Goal: Task Accomplishment & Management: Use online tool/utility

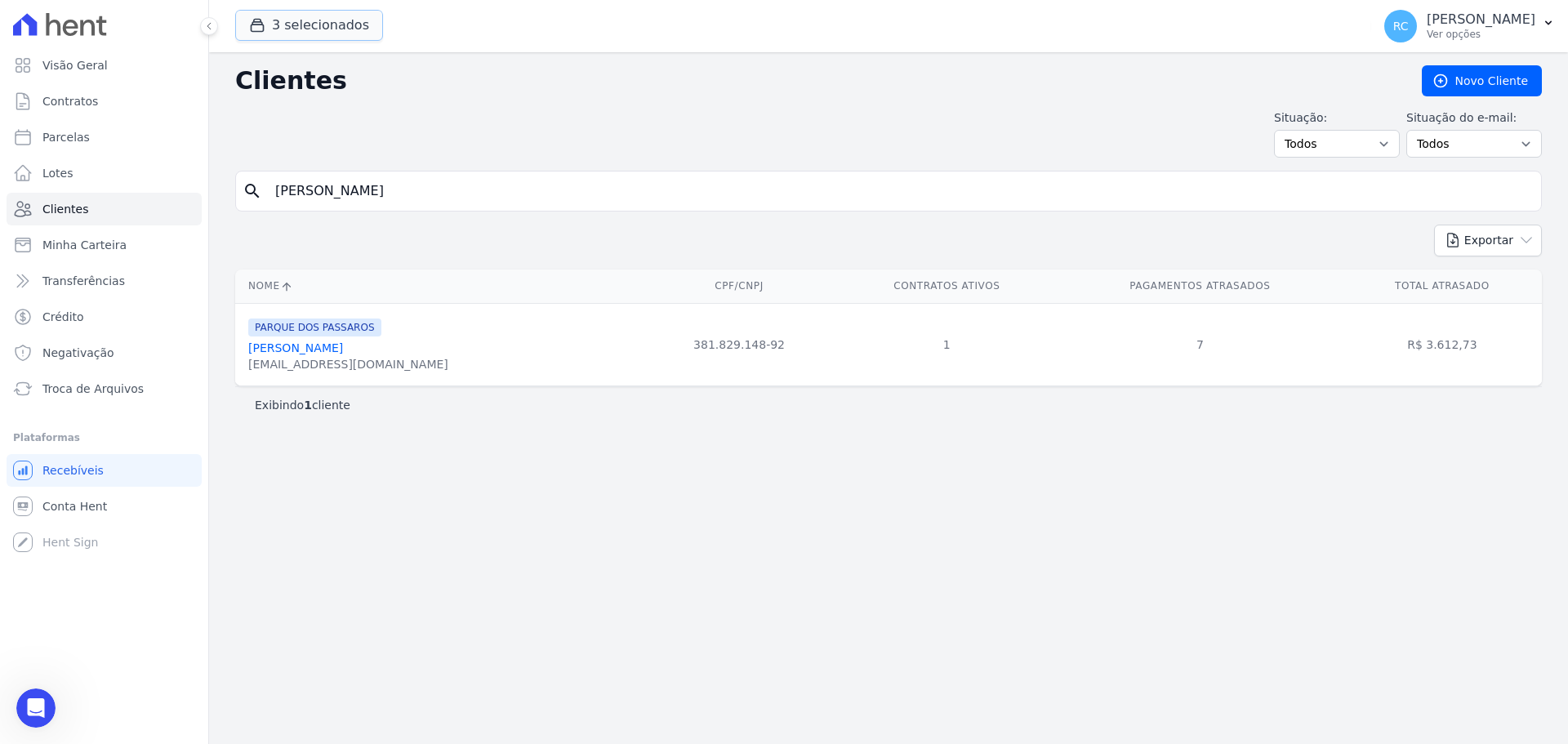
scroll to position [413, 0]
paste input "Cristiano de Souza Feitosa"
type input "Cristiano de Souza Feitosa"
drag, startPoint x: 476, startPoint y: 196, endPoint x: 74, endPoint y: 240, distance: 404.4
click at [74, 240] on div "Visão Geral Contratos Parcelas Lotes Clientes Minha Carteira Transferências Cré…" at bounding box center [784, 372] width 1568 height 744
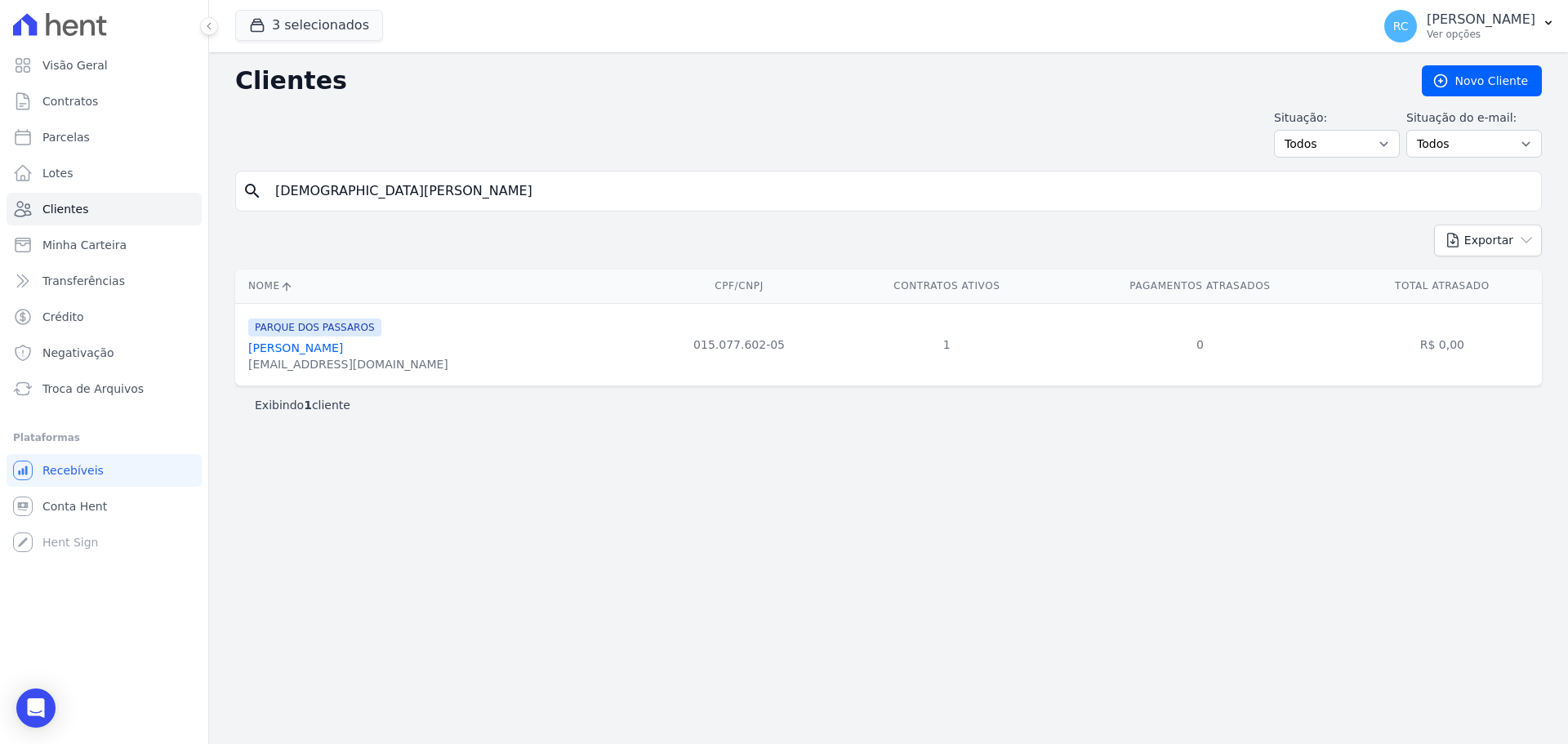
paste input "Layane Vieira da Silv"
type input "Layane Vieira da Silva"
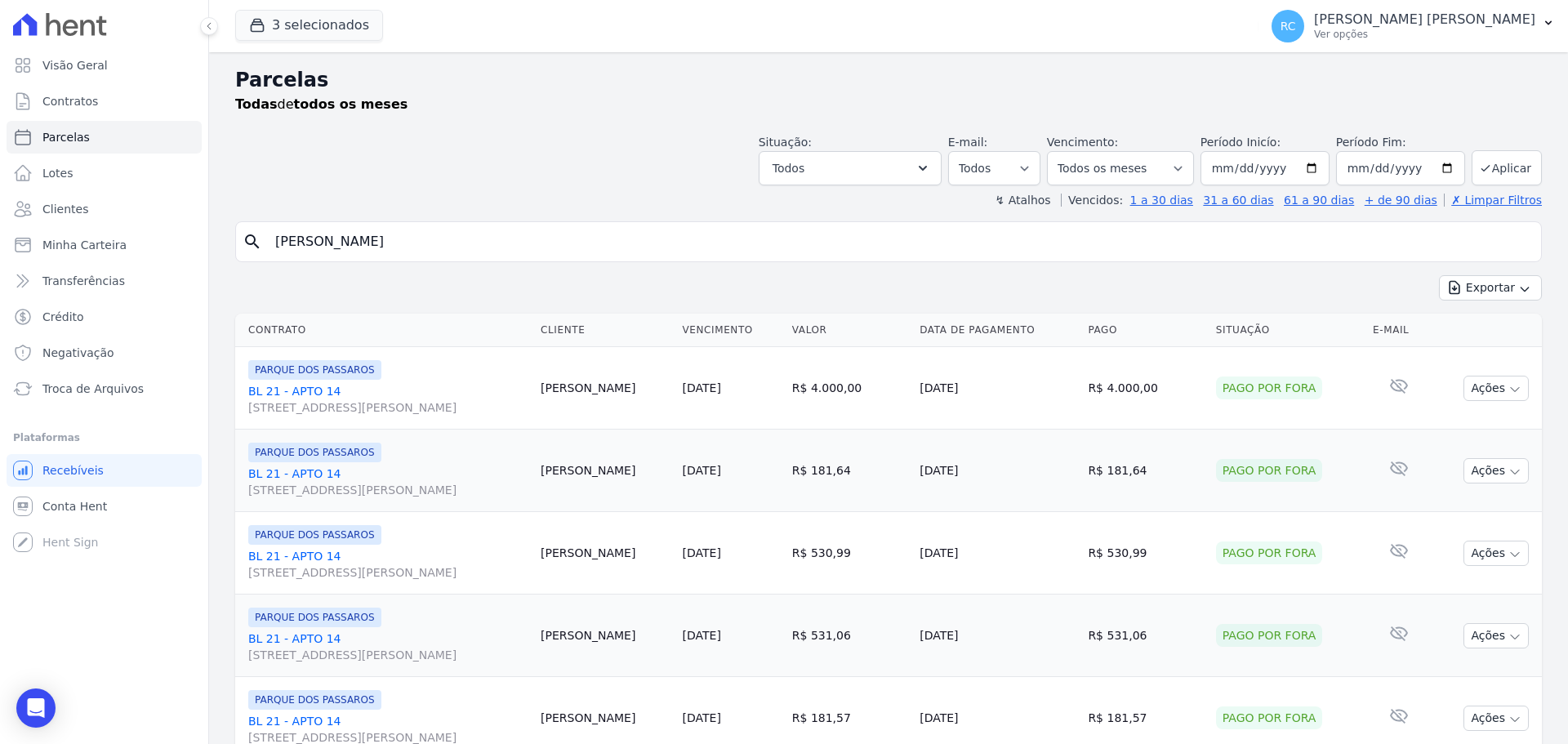
select select
click at [90, 500] on span "Conta Hent" at bounding box center [75, 507] width 65 height 16
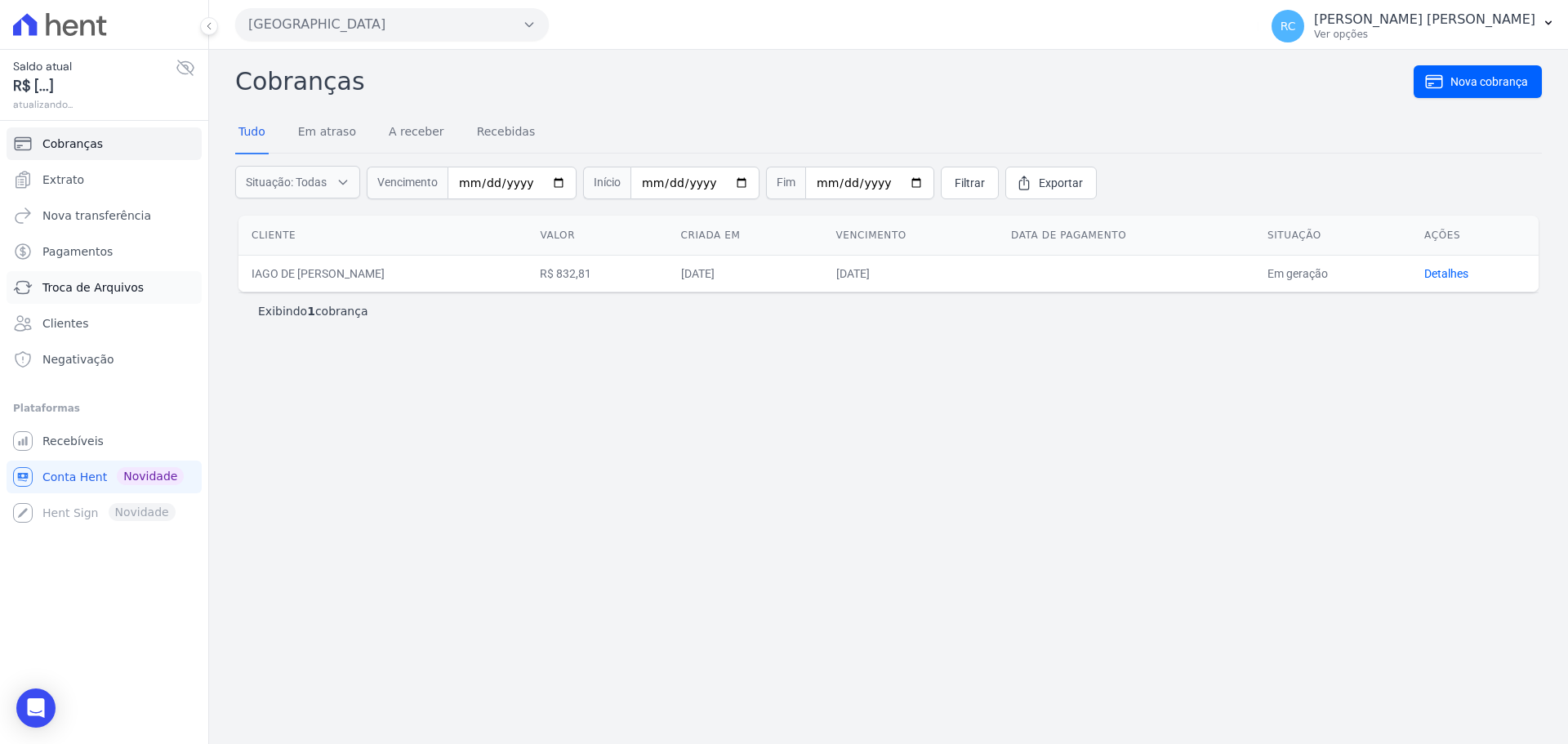
click at [125, 288] on span "Troca de Arquivos" at bounding box center [93, 288] width 101 height 16
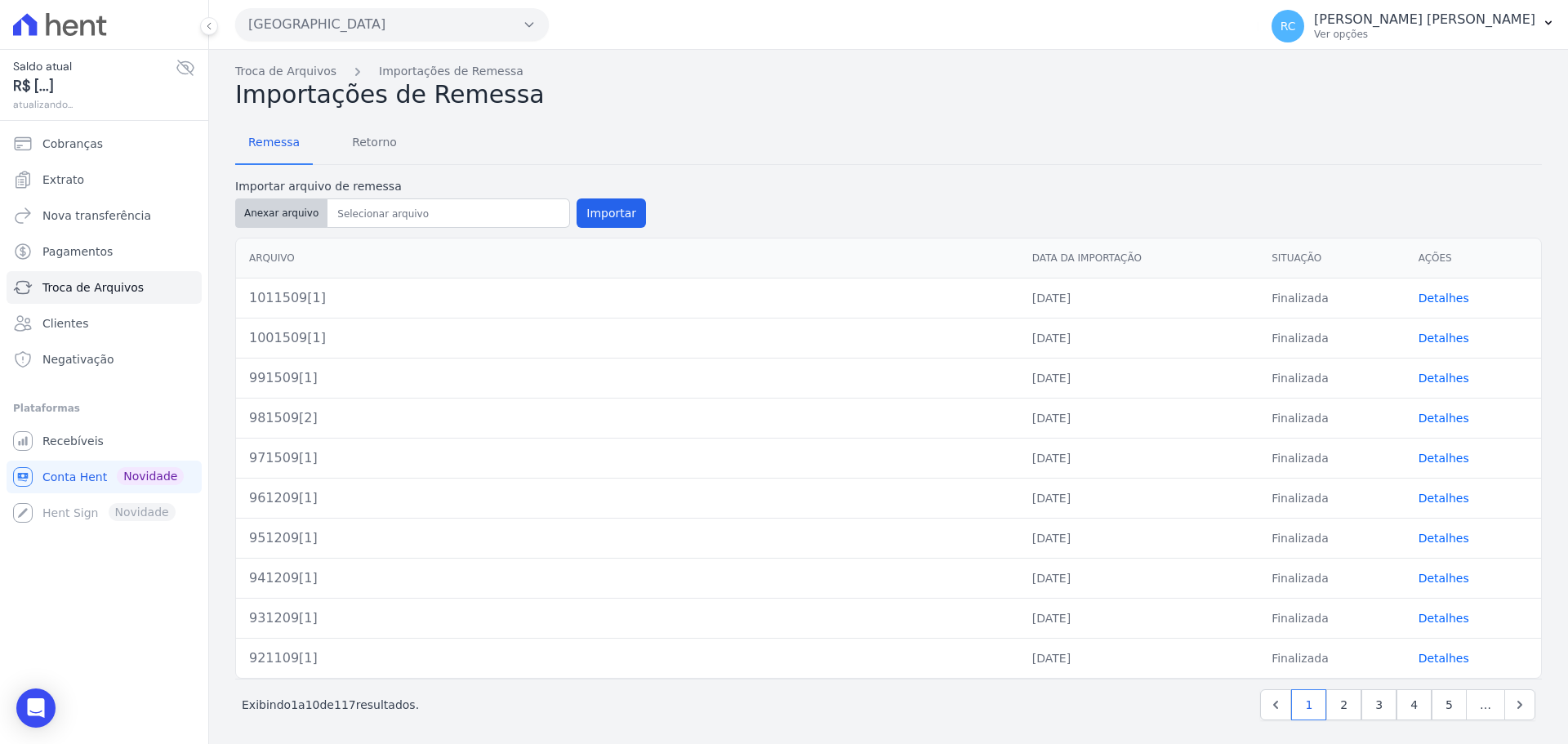
click at [290, 211] on button "Anexar arquivo" at bounding box center [281, 213] width 92 height 29
type input "1021509[1]"
click at [615, 210] on button "Importar" at bounding box center [612, 213] width 69 height 29
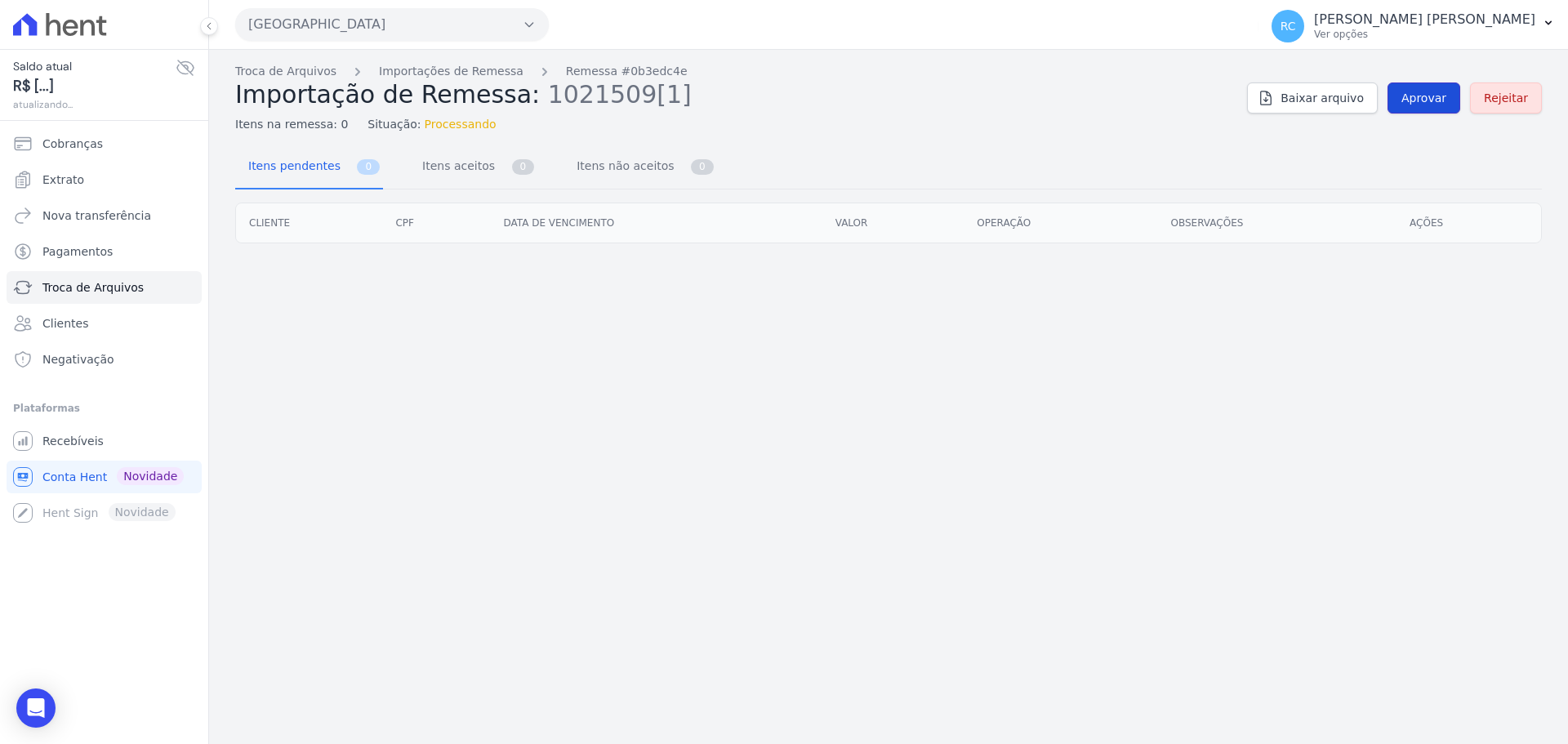
click at [1421, 99] on span "Aprovar" at bounding box center [1423, 98] width 45 height 16
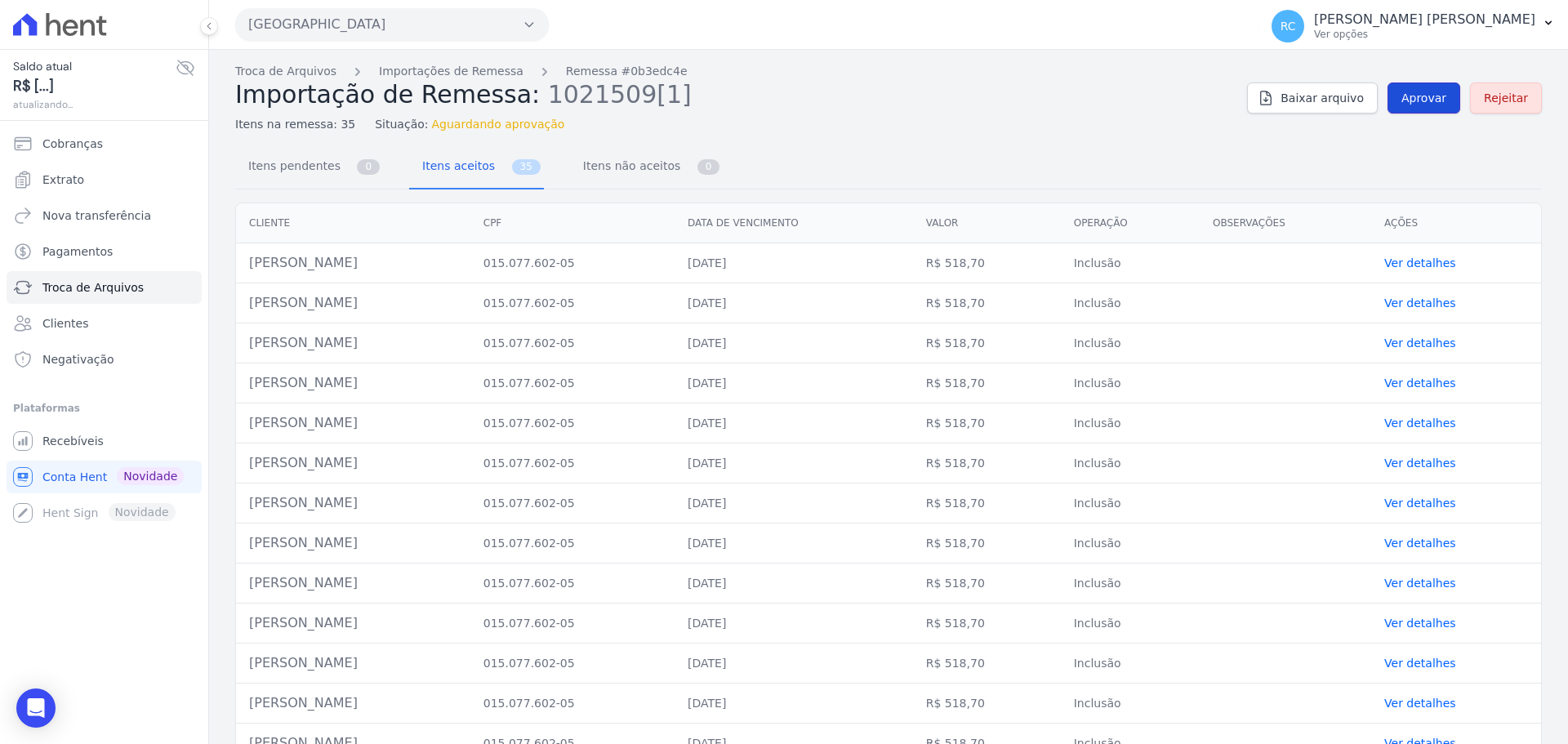
click at [1409, 96] on span "Aprovar" at bounding box center [1423, 98] width 45 height 16
drag, startPoint x: 1430, startPoint y: 114, endPoint x: 1435, endPoint y: 101, distance: 13.9
click at [1430, 113] on div "Troca de Arquivos Importações de Remessa Remessa #0b3edc4e Importação de Remess…" at bounding box center [888, 98] width 1306 height 70
click at [1435, 100] on span "Aprovar" at bounding box center [1423, 98] width 45 height 16
click at [1437, 110] on link "Aprovar" at bounding box center [1424, 98] width 73 height 31
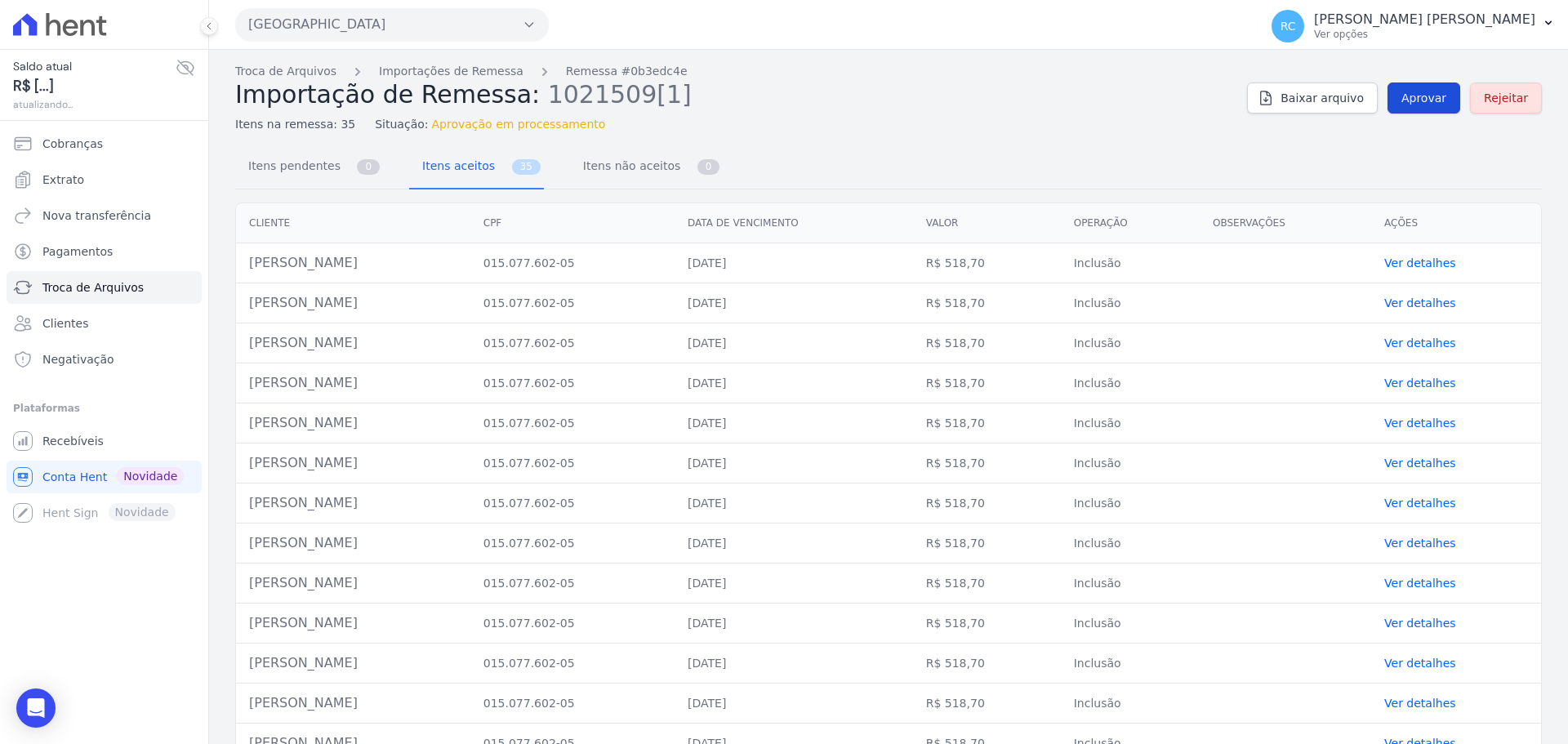
click at [1416, 106] on link "Aprovar" at bounding box center [1424, 98] width 73 height 31
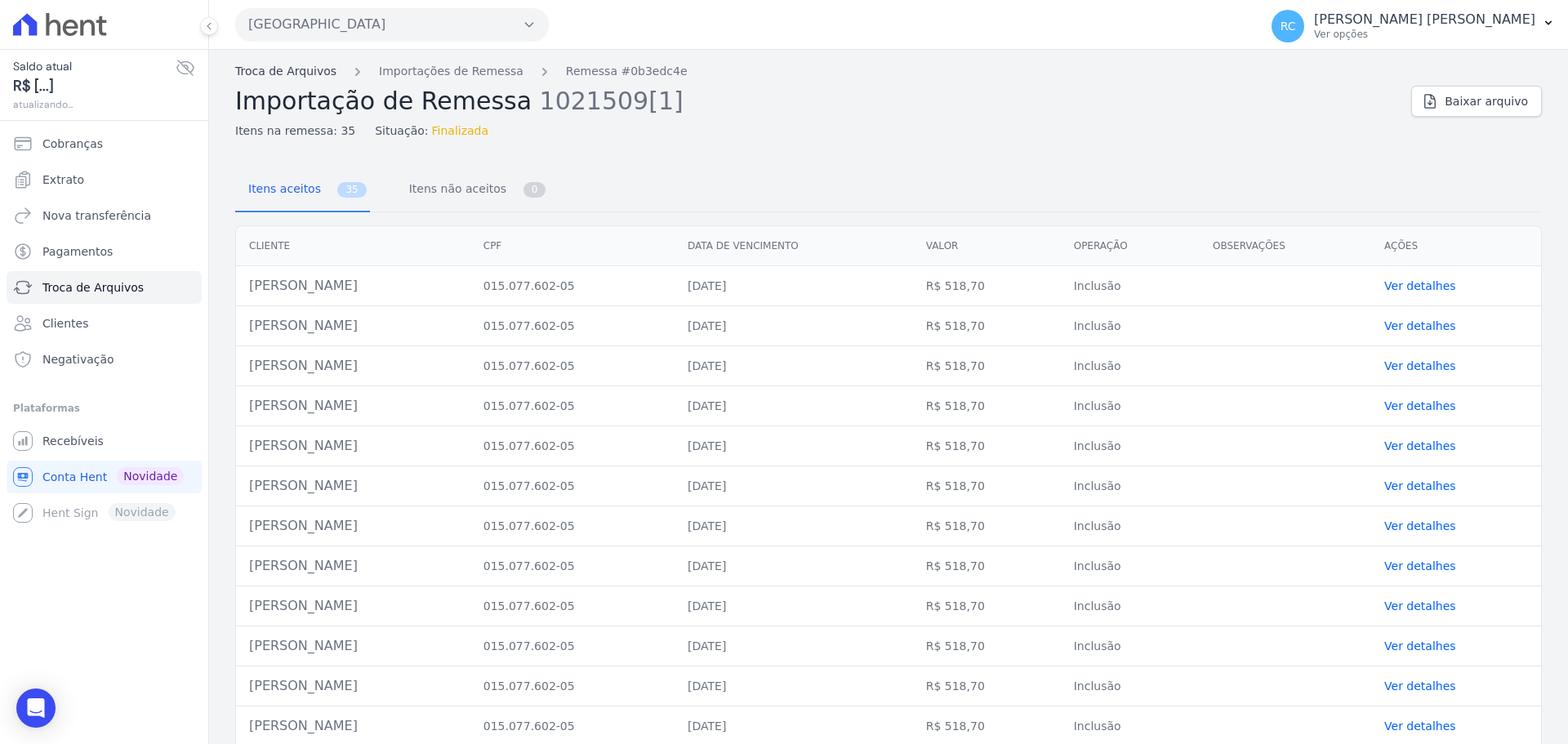
click at [287, 73] on link "Troca de Arquivos" at bounding box center [286, 71] width 101 height 17
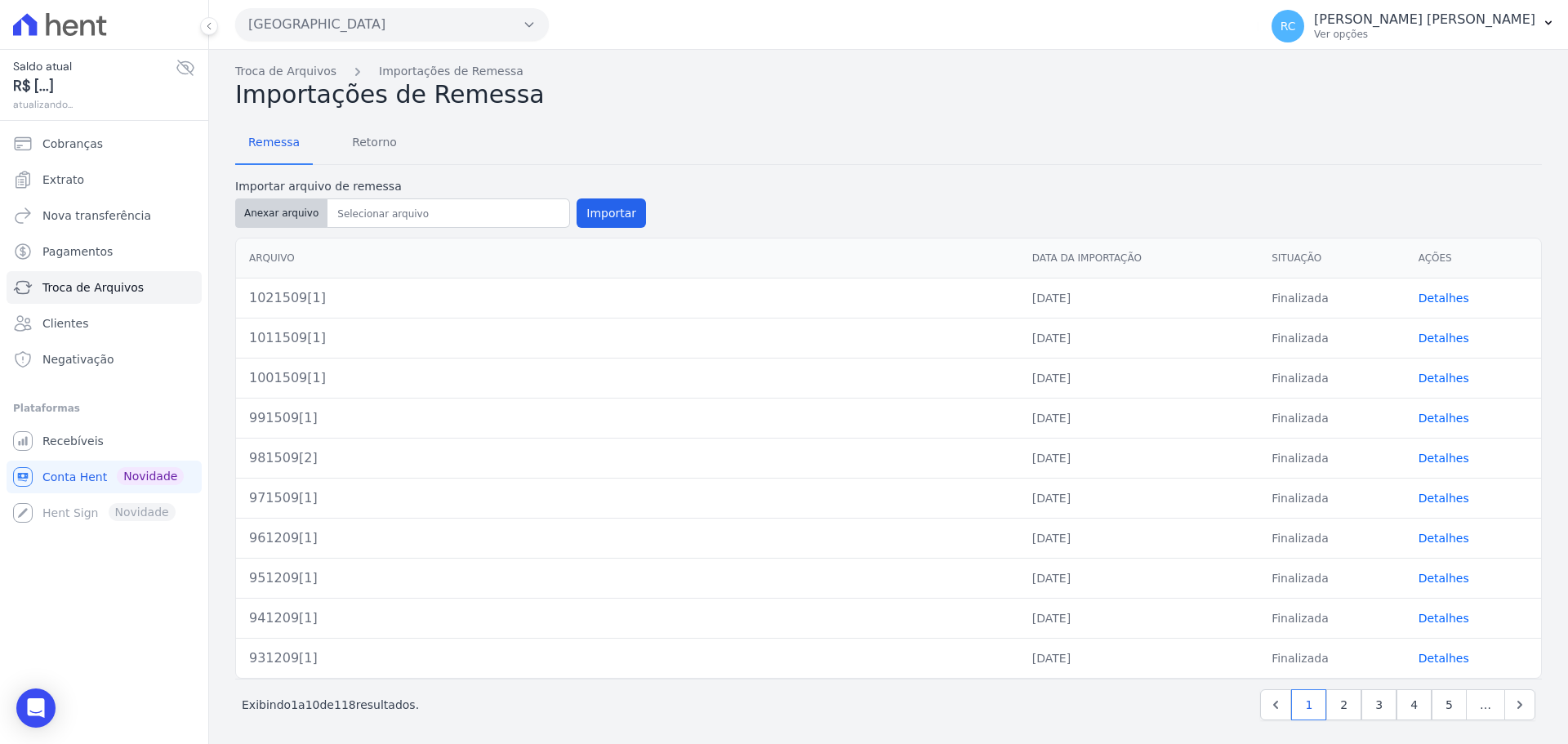
click at [286, 210] on button "Anexar arquivo" at bounding box center [281, 213] width 92 height 29
type input "1031509[1]"
click at [625, 201] on button "Importar" at bounding box center [612, 213] width 69 height 29
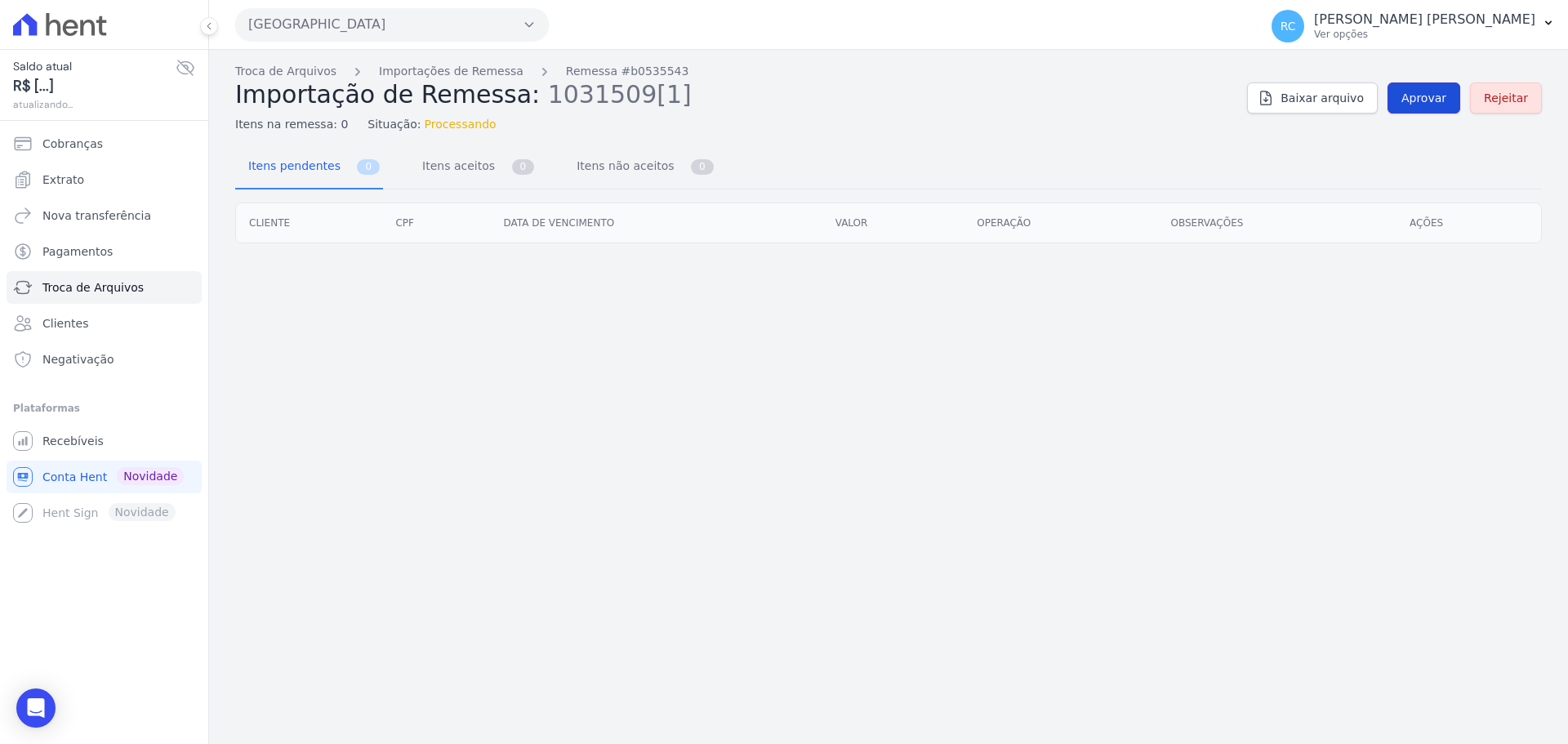
click at [1423, 94] on span "Aprovar" at bounding box center [1423, 98] width 45 height 16
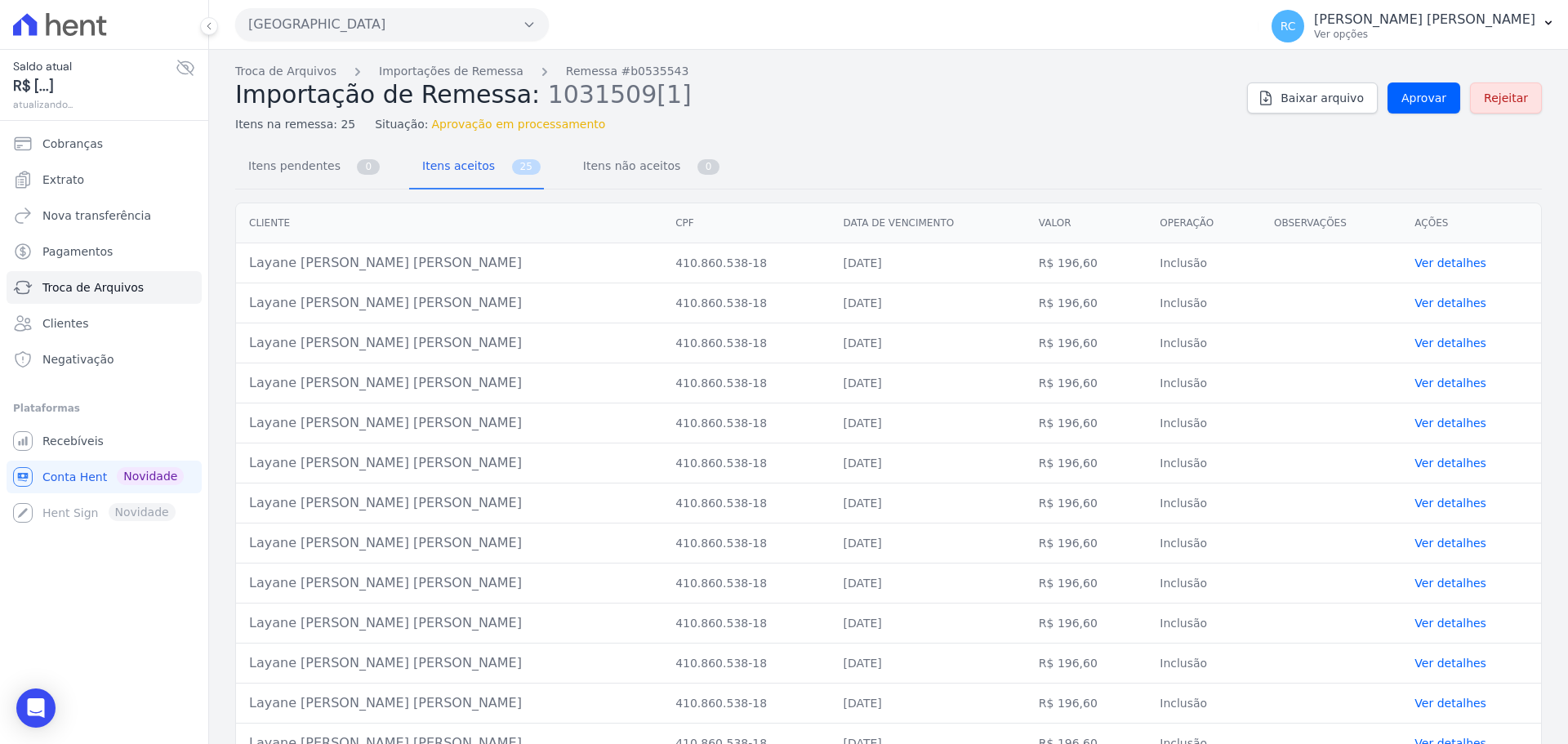
click at [1435, 116] on div "Troca de Arquivos Importações de Remessa Remessa #b0535543 Importação de Remess…" at bounding box center [888, 98] width 1306 height 70
click at [1437, 109] on link "Aprovar" at bounding box center [1424, 98] width 73 height 31
click at [1388, 98] on link "Aprovar" at bounding box center [1424, 98] width 73 height 31
click at [1392, 104] on link "Aprovar" at bounding box center [1424, 98] width 73 height 31
click at [1394, 84] on link "Aprovar" at bounding box center [1424, 98] width 73 height 31
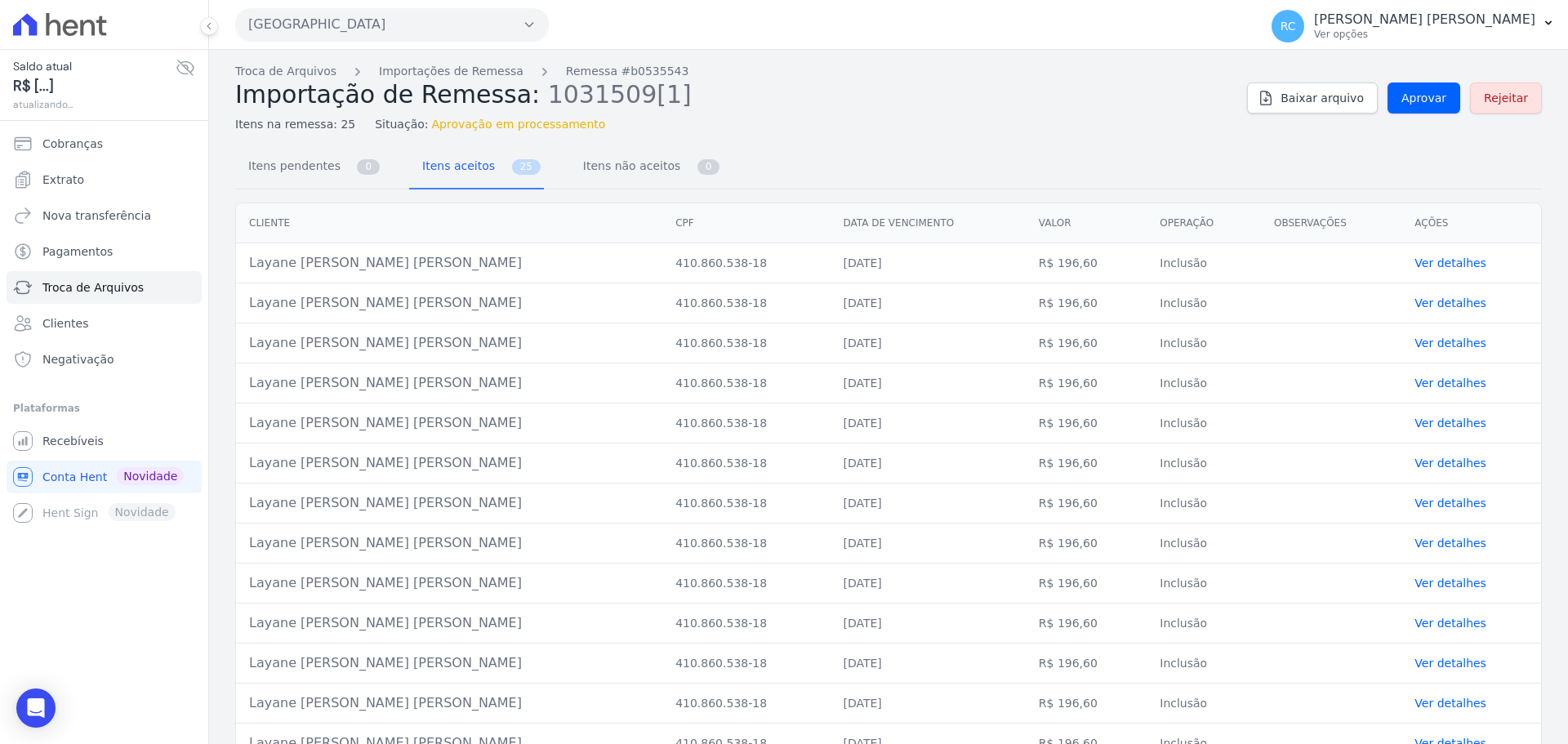
click at [1402, 116] on div "Troca de Arquivos Importações de Remessa Remessa #b0535543 Importação de Remess…" at bounding box center [888, 98] width 1306 height 70
click at [1407, 111] on link "Aprovar" at bounding box center [1424, 98] width 73 height 31
click at [1425, 104] on span "Aprovar" at bounding box center [1423, 98] width 45 height 16
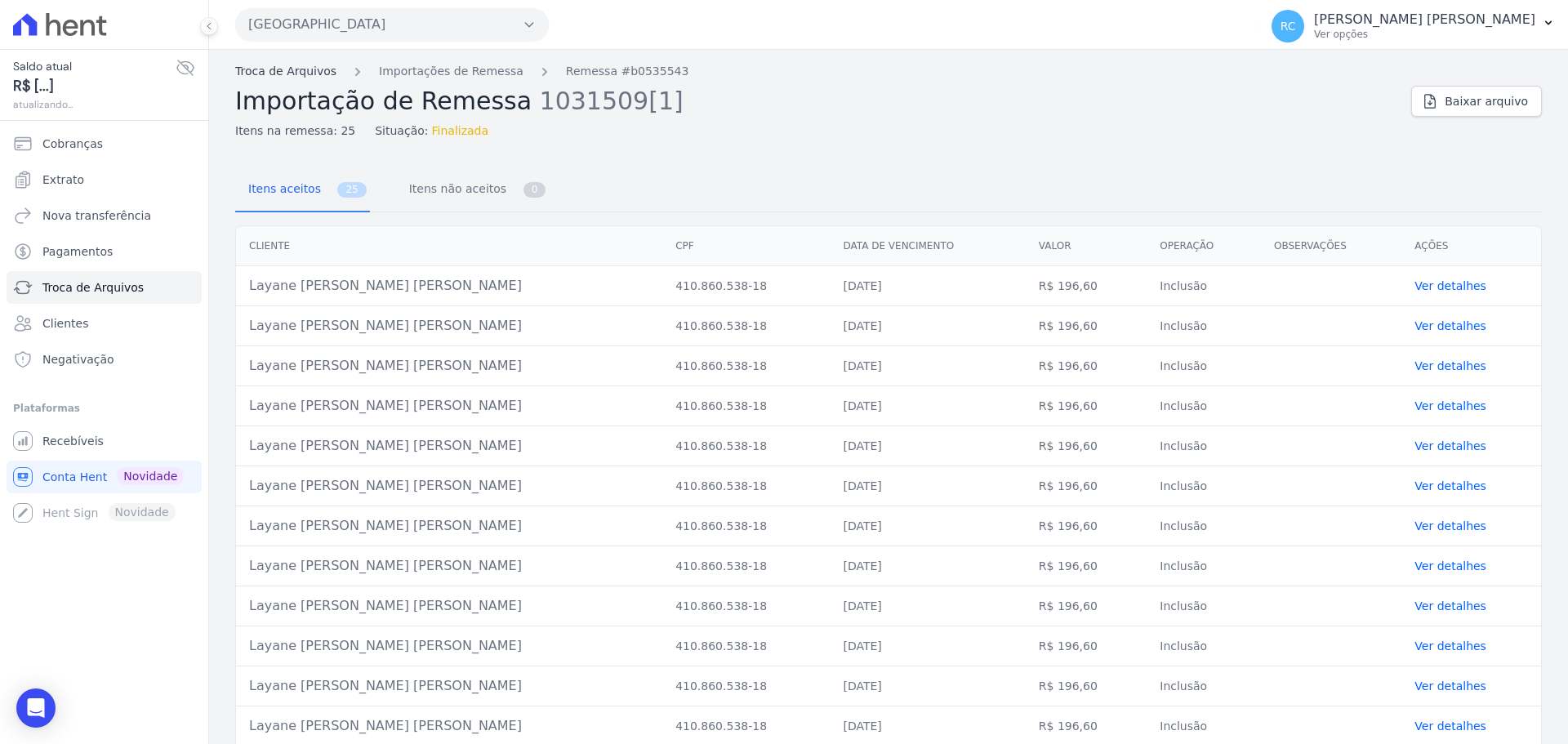
click at [293, 74] on link "Troca de Arquivos" at bounding box center [286, 71] width 101 height 17
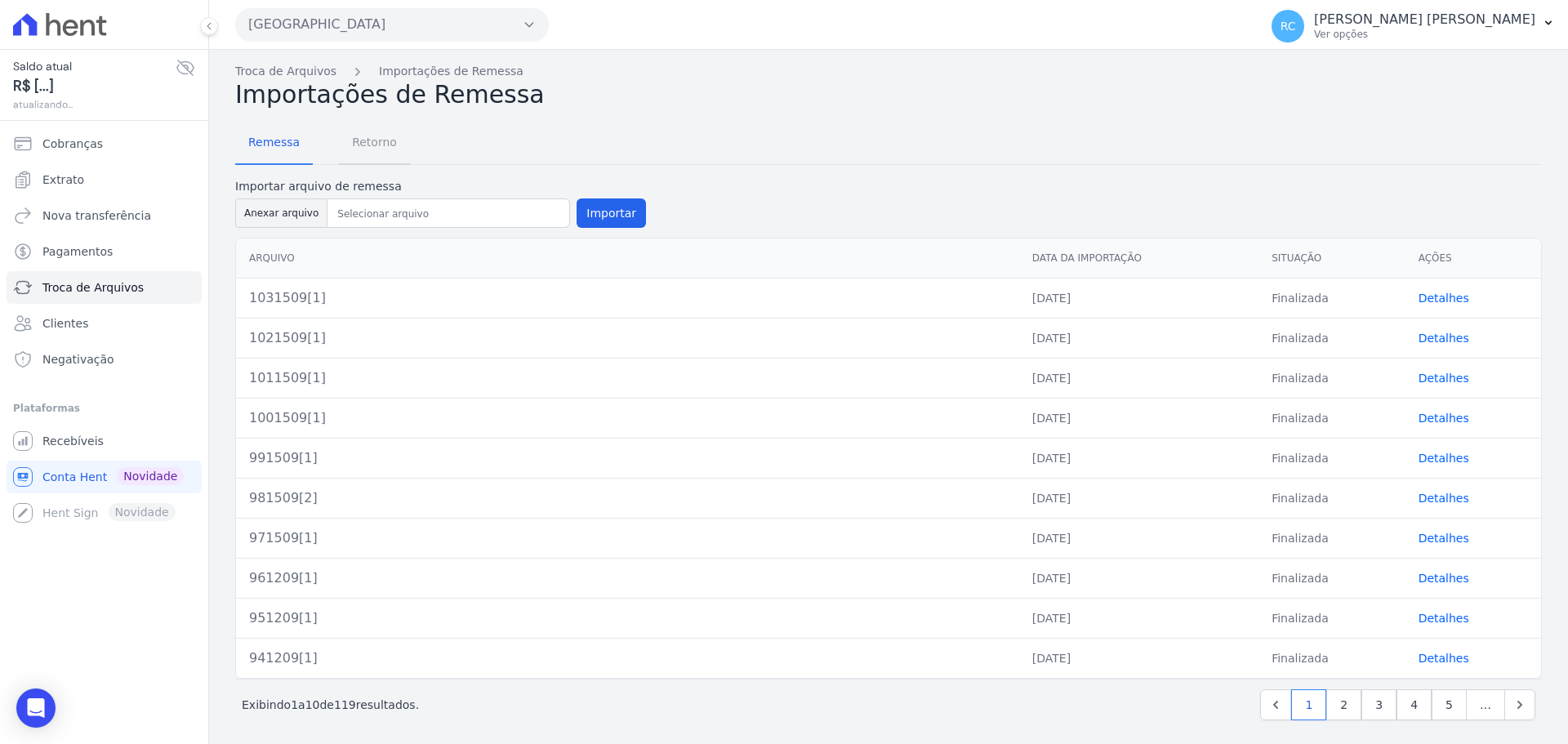
click at [381, 141] on span "Retorno" at bounding box center [374, 142] width 65 height 33
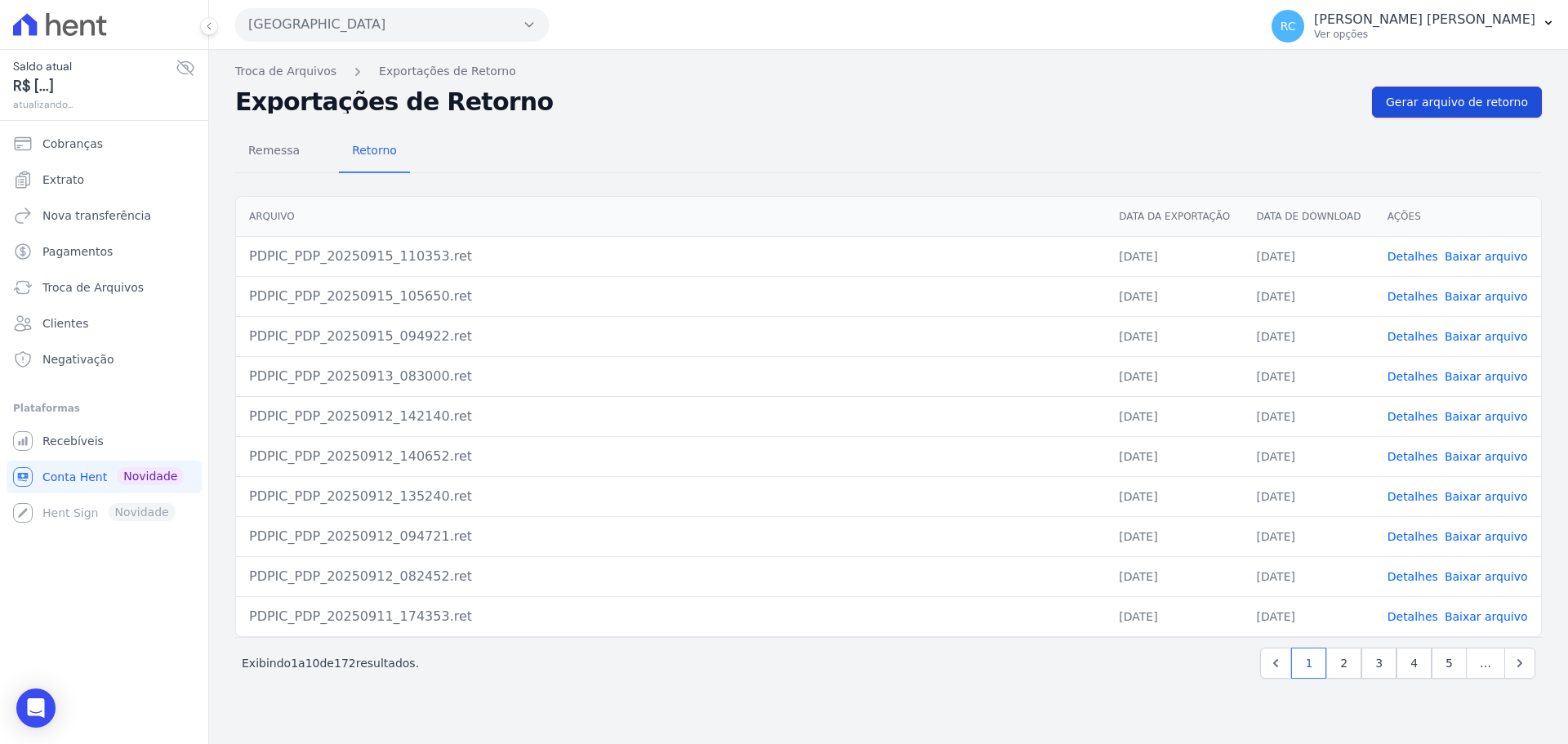
click at [1489, 89] on link "Gerar arquivo de retorno" at bounding box center [1457, 102] width 170 height 31
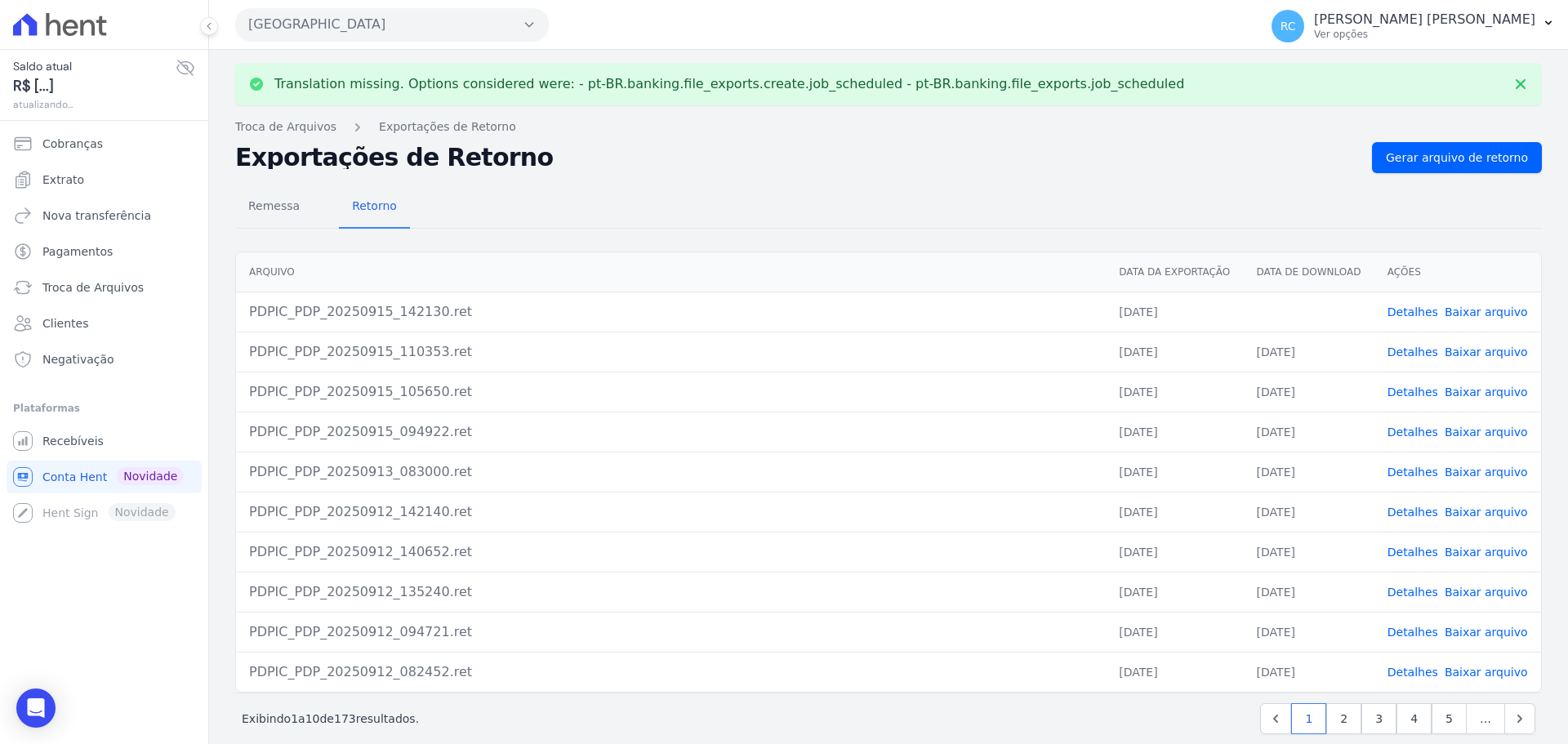
click at [1455, 308] on link "Baixar arquivo" at bounding box center [1486, 312] width 83 height 13
